Goal: Task Accomplishment & Management: Manage account settings

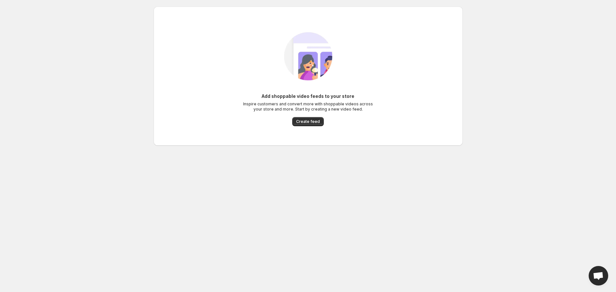
click at [298, 151] on div "Add shoppable video feeds to your store Inspire customers and convert more with…" at bounding box center [305, 89] width 314 height 176
click at [76, 98] on body "Home Feeds Videos Subscription Settings Add shoppable video feeds to your store…" at bounding box center [308, 146] width 616 height 292
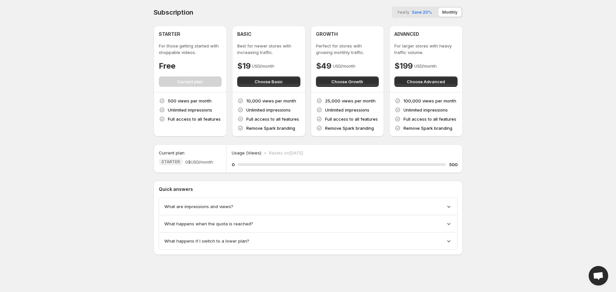
click at [181, 76] on div "STARTER For those getting started with shoppable videos. Free Current plan" at bounding box center [190, 59] width 63 height 56
click at [98, 102] on body "Home Feeds Videos Subscription Settings Subscription Yearly Save 20% Monthly ST…" at bounding box center [308, 146] width 616 height 292
